Goal: Transaction & Acquisition: Purchase product/service

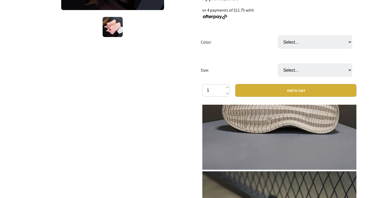
scroll to position [559, 0]
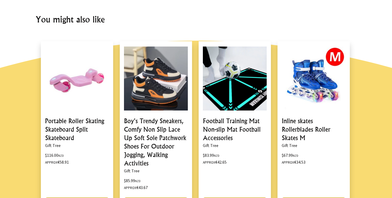
scroll to position [499, 0]
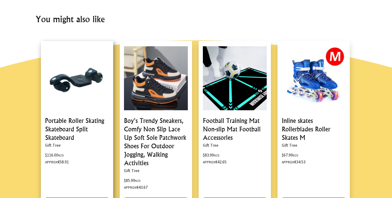
click at [74, 124] on link at bounding box center [77, 126] width 72 height 171
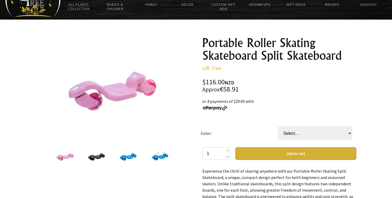
scroll to position [33, 0]
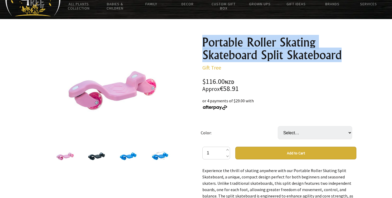
drag, startPoint x: 344, startPoint y: 56, endPoint x: 201, endPoint y: 41, distance: 144.2
copy h1 "Portable Roller Skating Skateboard Split Skateboard"
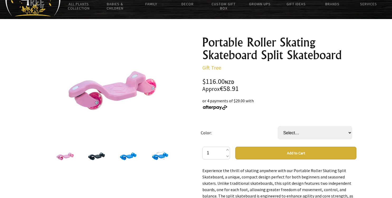
click at [212, 176] on p "Experience the thrill of skating anywhere with our Portable Roller Skating Spli…" at bounding box center [279, 195] width 154 height 57
click at [296, 131] on select "Select… Cool black Noble Blue Princess Pink" at bounding box center [315, 132] width 74 height 13
select select "Cool black"
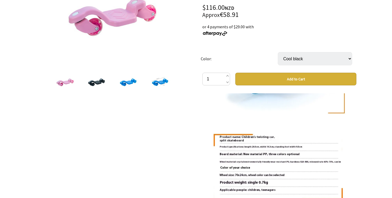
scroll to position [346, 0]
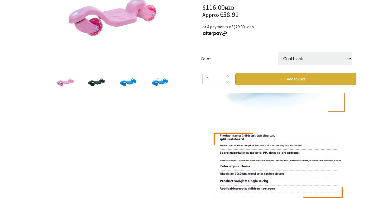
click at [242, 123] on img at bounding box center [279, 83] width 154 height 253
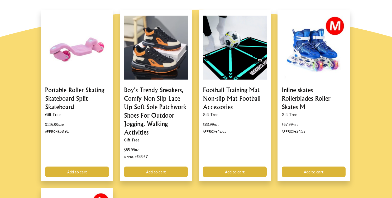
scroll to position [522, 0]
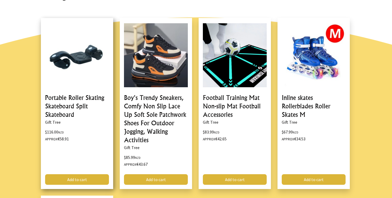
click at [96, 102] on link at bounding box center [77, 103] width 72 height 171
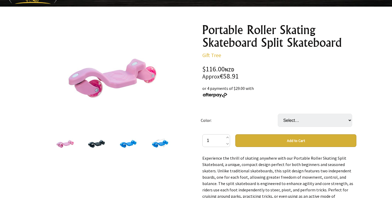
scroll to position [46, 0]
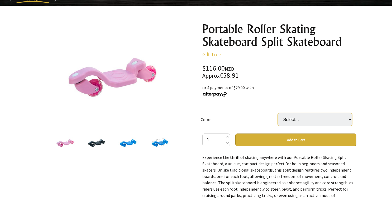
click at [293, 118] on select "Select… Cool black Noble Blue Princess Pink" at bounding box center [315, 119] width 74 height 13
select select "Cool black"
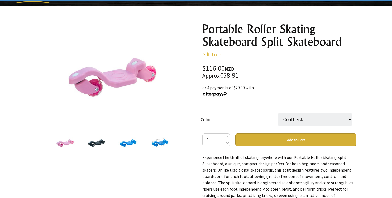
click at [295, 139] on button "Add to Cart" at bounding box center [295, 139] width 121 height 13
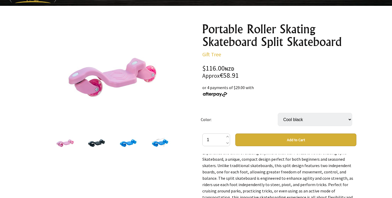
scroll to position [8, 0]
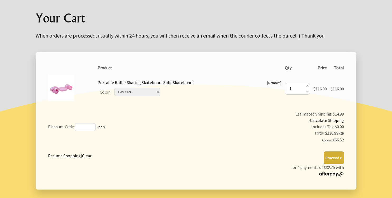
scroll to position [57, 0]
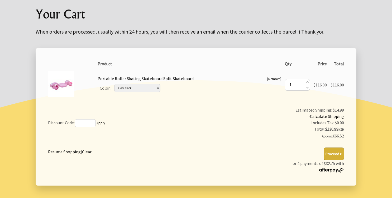
click at [335, 154] on button "Proceed >" at bounding box center [334, 153] width 20 height 13
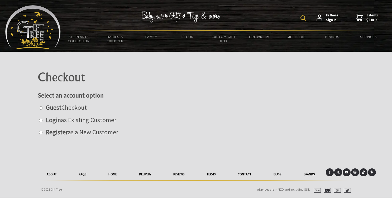
click at [66, 108] on label "Guest Checkout" at bounding box center [65, 107] width 44 height 8
click at [42, 108] on input "radio" at bounding box center [40, 107] width 3 height 3
radio input "true"
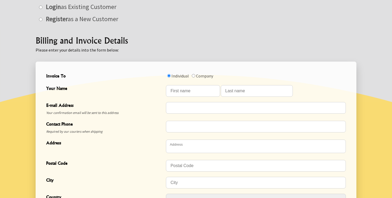
scroll to position [123, 0]
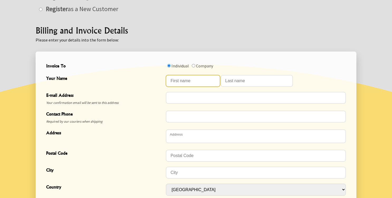
click at [179, 82] on input "Your Name" at bounding box center [193, 81] width 54 height 12
type input "Luc"
type input "[PERSON_NAME]"
type input "[DOMAIN_NAME][EMAIL_ADDRESS][DOMAIN_NAME]"
type input "0475478740"
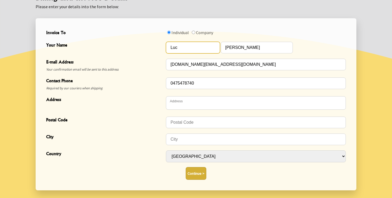
scroll to position [159, 0]
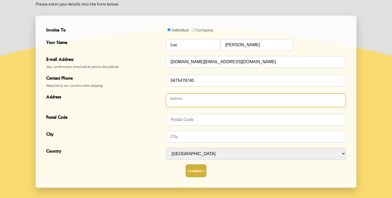
click at [212, 97] on textarea "Address" at bounding box center [256, 99] width 180 height 13
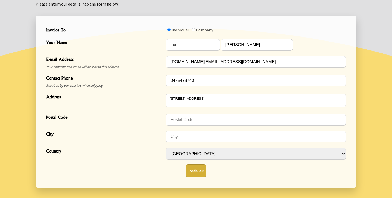
type textarea "27 Italiëlaan"
type input "1800"
type input "Vilvoorde"
click at [196, 171] on button "Continue >" at bounding box center [196, 170] width 21 height 13
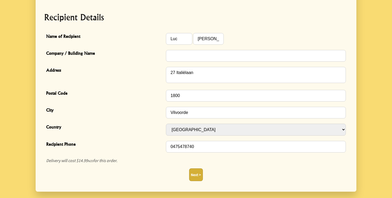
scroll to position [137, 0]
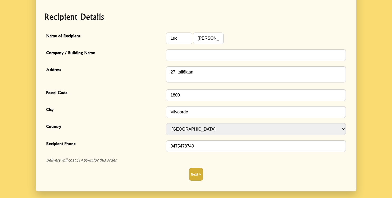
click at [197, 175] on button "Next >" at bounding box center [196, 173] width 14 height 13
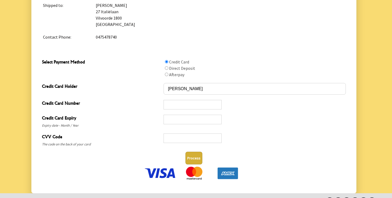
scroll to position [252, 0]
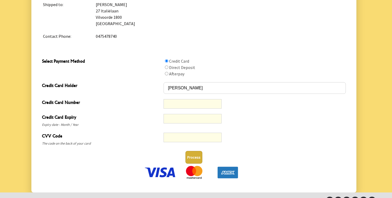
click at [254, 130] on div "CVV Code The code on the back of your card" at bounding box center [194, 139] width 308 height 19
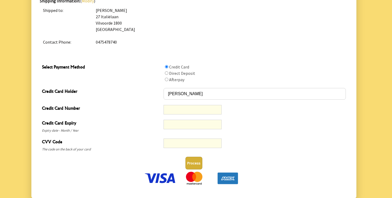
scroll to position [245, 0]
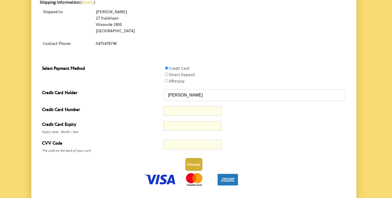
click at [194, 163] on button "Process" at bounding box center [193, 164] width 17 height 13
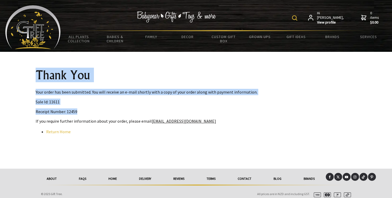
drag, startPoint x: 77, startPoint y: 110, endPoint x: 27, endPoint y: 76, distance: 60.3
click at [27, 76] on section "Thank You Your order has been submitted. You will receive an e-mail shortly wit…" at bounding box center [196, 110] width 392 height 117
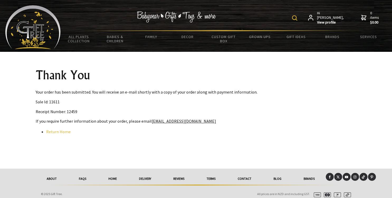
click at [50, 84] on div "Thank You Your order has been submitted. You will receive an e-mail shortly wit…" at bounding box center [195, 110] width 329 height 117
